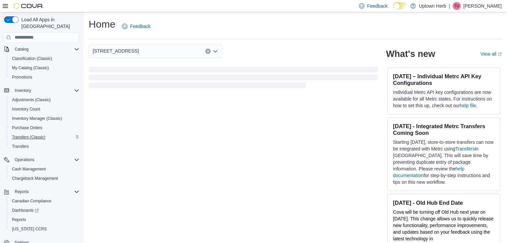
scroll to position [47, 0]
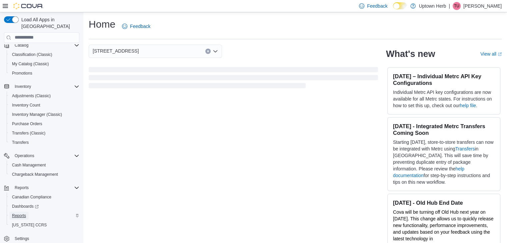
click at [23, 213] on span "Reports" at bounding box center [19, 215] width 14 height 5
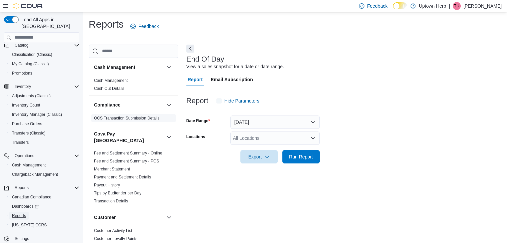
scroll to position [2, 0]
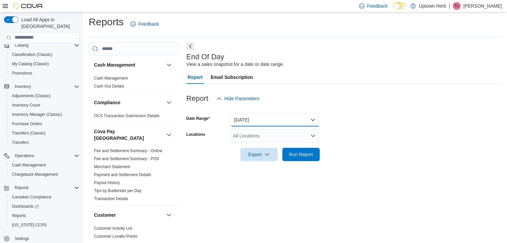
click at [257, 121] on button "Today" at bounding box center [274, 119] width 89 height 13
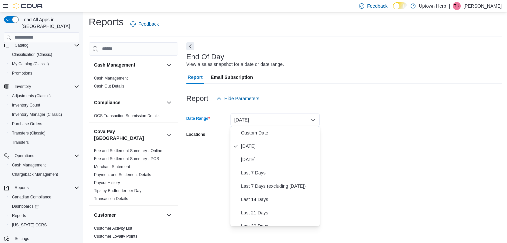
click at [257, 121] on button "Today" at bounding box center [274, 119] width 89 height 13
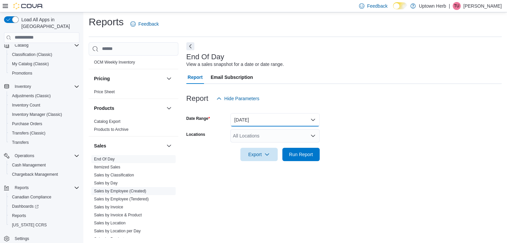
scroll to position [500, 0]
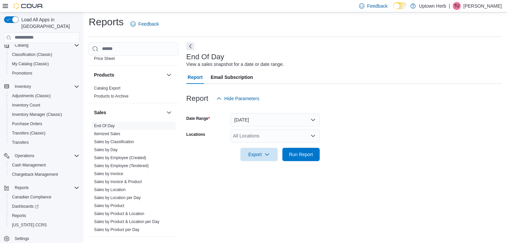
click at [259, 136] on div "All Locations" at bounding box center [274, 135] width 89 height 13
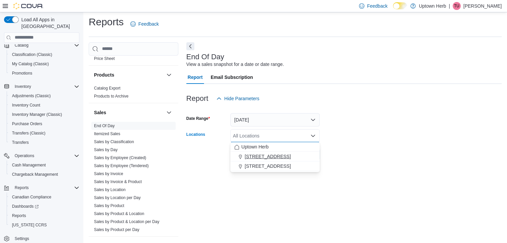
click at [261, 155] on span "19 Main St W" at bounding box center [268, 156] width 46 height 7
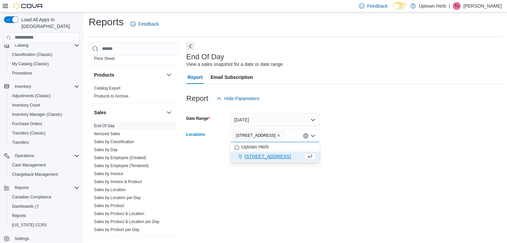
click at [416, 165] on div at bounding box center [343, 165] width 315 height 8
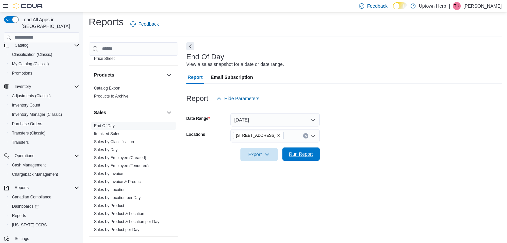
click at [315, 153] on span "Run Report" at bounding box center [300, 154] width 29 height 13
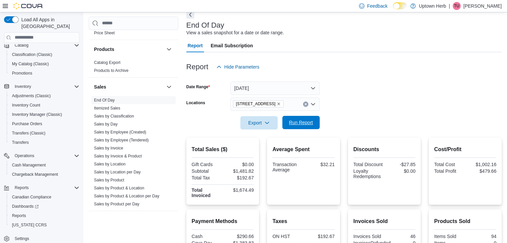
scroll to position [69, 0]
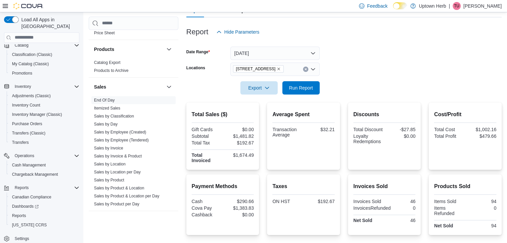
click at [305, 69] on icon "Clear input" at bounding box center [306, 69] width 2 height 2
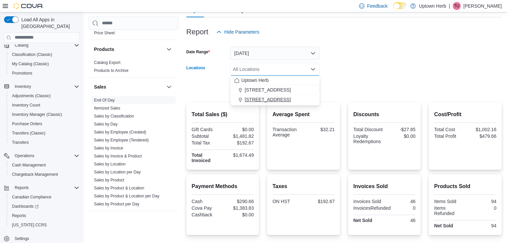
click at [272, 98] on span "56 King St N., Waterloo" at bounding box center [268, 99] width 46 height 7
click at [403, 82] on form "Date Range Today Locations 56 King St N., Waterloo Combo box. Selected. 56 King…" at bounding box center [343, 67] width 315 height 56
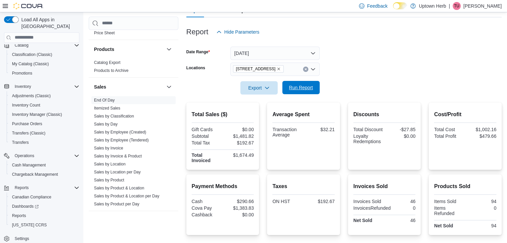
click at [316, 86] on button "Run Report" at bounding box center [300, 87] width 37 height 13
click at [281, 70] on icon "Remove 56 King St N., Waterloo from selection in this group" at bounding box center [279, 69] width 4 height 4
click at [383, 78] on div at bounding box center [343, 78] width 315 height 5
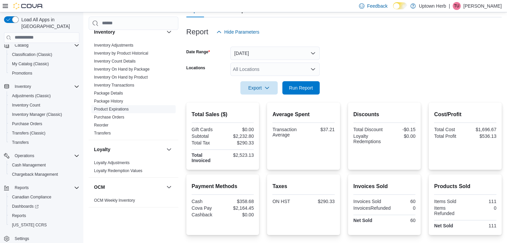
scroll to position [304, 0]
click at [115, 74] on link "Inventory On Hand by Product" at bounding box center [121, 76] width 54 height 5
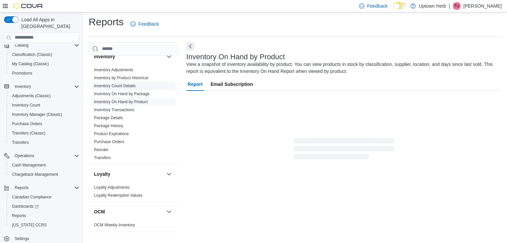
scroll to position [22, 0]
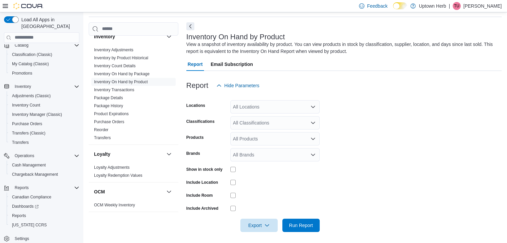
click at [260, 103] on div "All Locations" at bounding box center [274, 106] width 89 height 13
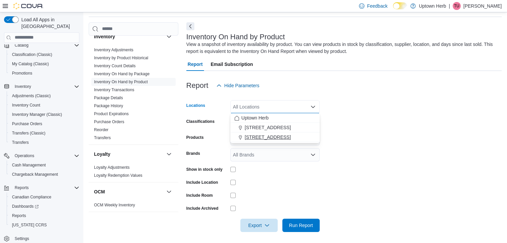
click at [258, 139] on span "56 King St N., Waterloo" at bounding box center [268, 137] width 46 height 7
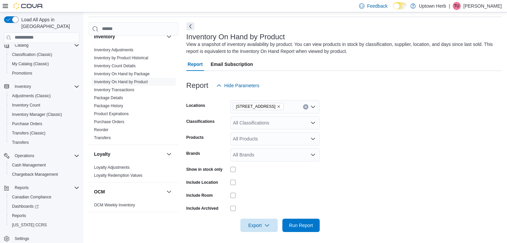
click at [333, 210] on form "Locations 56 King St N., Waterloo Classifications All Classifications Products …" at bounding box center [343, 162] width 315 height 140
click at [256, 223] on span "Export" at bounding box center [258, 225] width 29 height 13
click at [256, 185] on span "Export to Excel" at bounding box center [260, 184] width 30 height 5
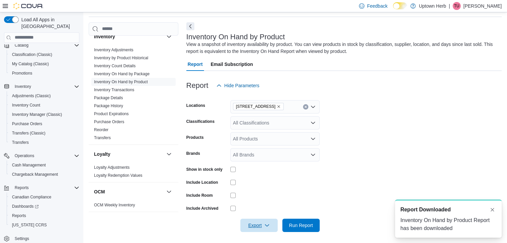
scroll to position [0, 0]
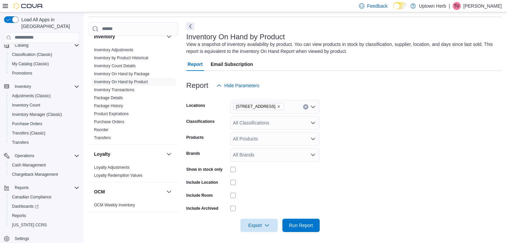
click at [281, 107] on icon "Remove 56 King St N., Waterloo from selection in this group" at bounding box center [279, 107] width 4 height 4
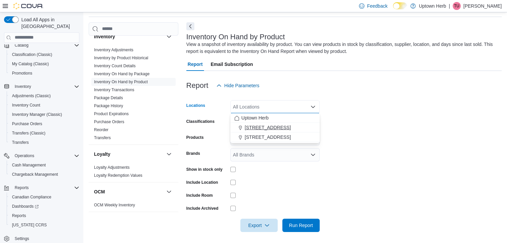
click at [262, 126] on span "19 Main St W" at bounding box center [268, 127] width 46 height 7
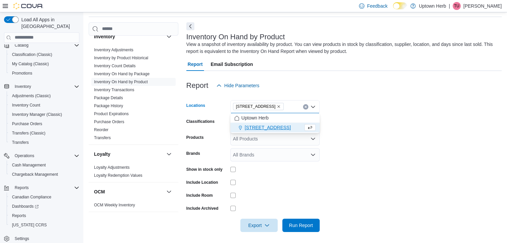
click at [383, 126] on form "Locations 19 Main St W Combo box. Selected. 19 Main St W. Press Backspace to de…" at bounding box center [343, 162] width 315 height 140
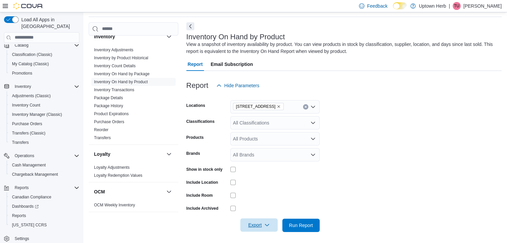
click at [267, 224] on icon "button" at bounding box center [266, 225] width 5 height 5
click at [264, 185] on span "Export to Excel" at bounding box center [260, 184] width 30 height 5
